Goal: Navigation & Orientation: Go to known website

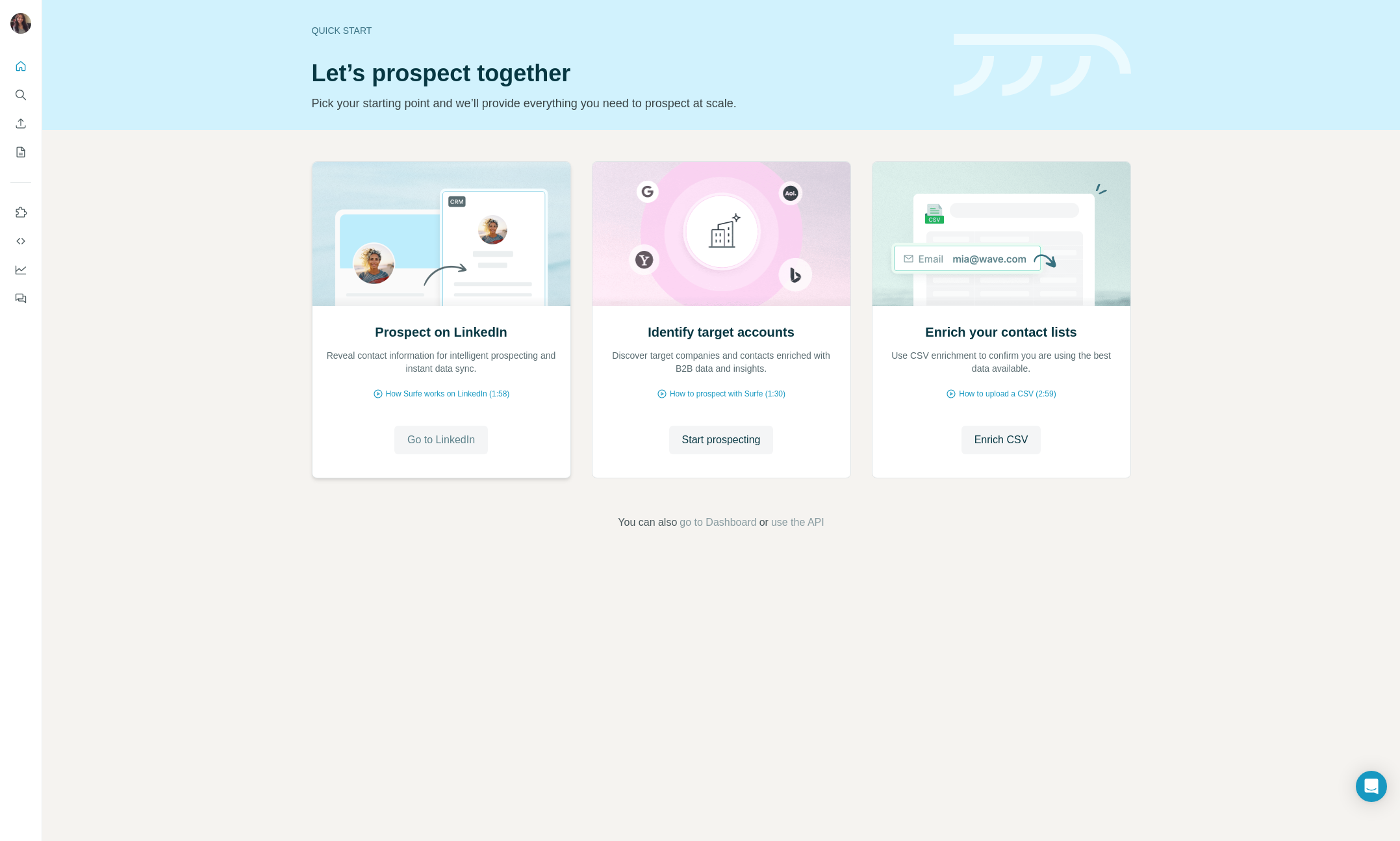
click at [477, 440] on button "Go to LinkedIn" at bounding box center [441, 440] width 94 height 29
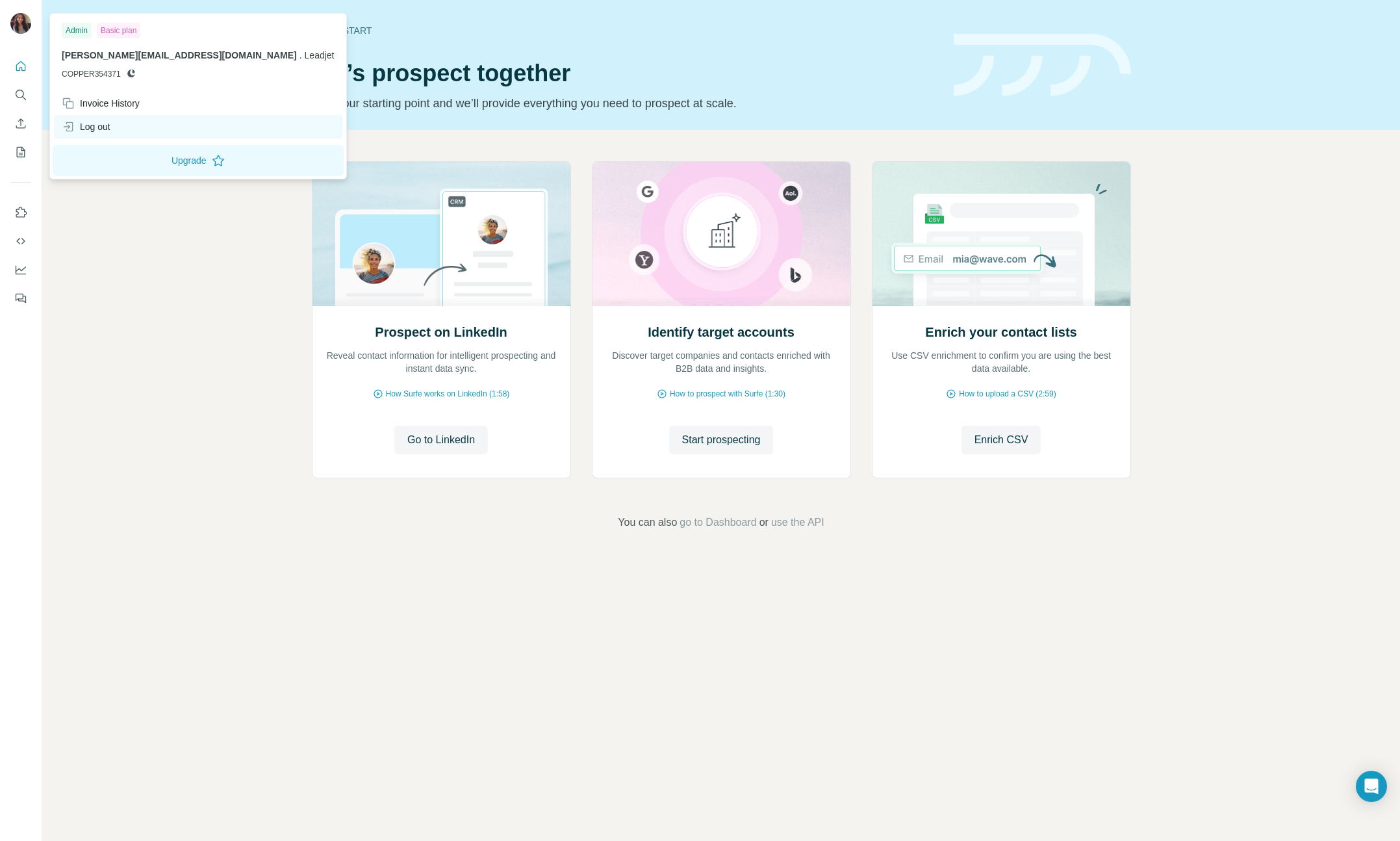
click at [97, 125] on div "Log out" at bounding box center [86, 127] width 48 height 13
click at [88, 127] on div "Log out" at bounding box center [86, 127] width 48 height 13
